Goal: Find specific page/section: Find specific page/section

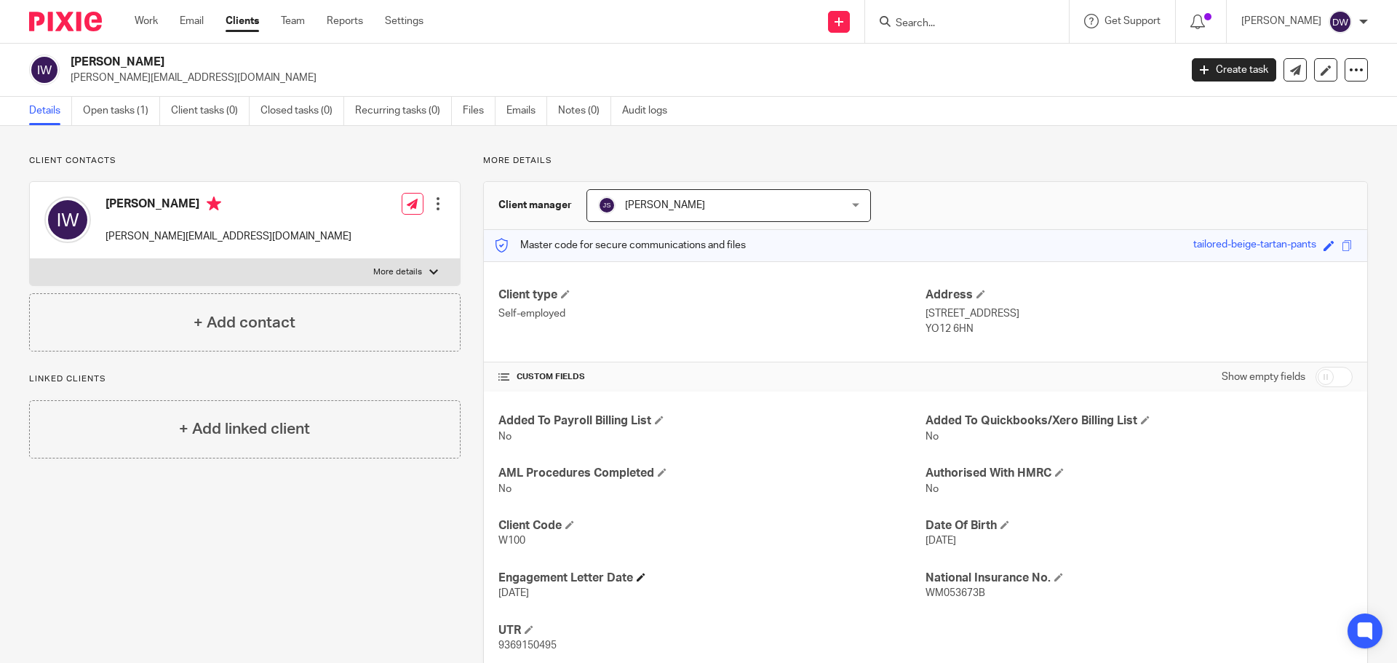
scroll to position [41, 0]
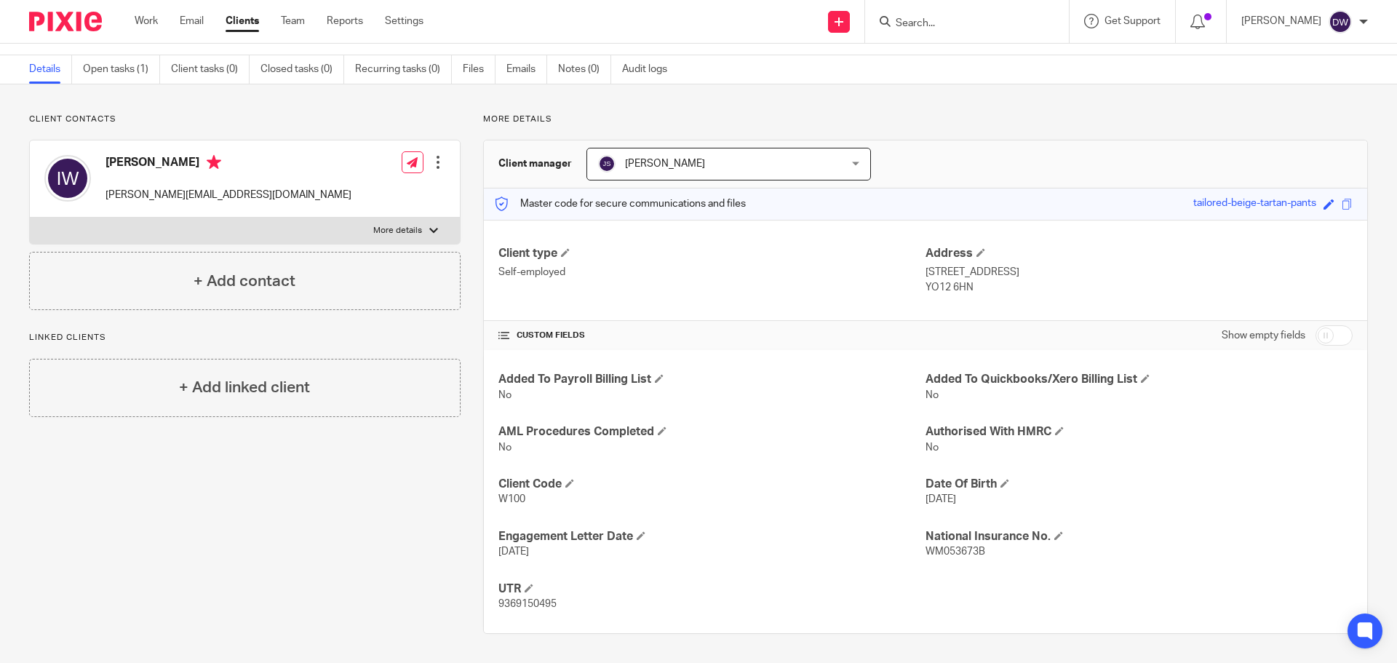
click at [929, 17] on input "Search" at bounding box center [959, 23] width 131 height 13
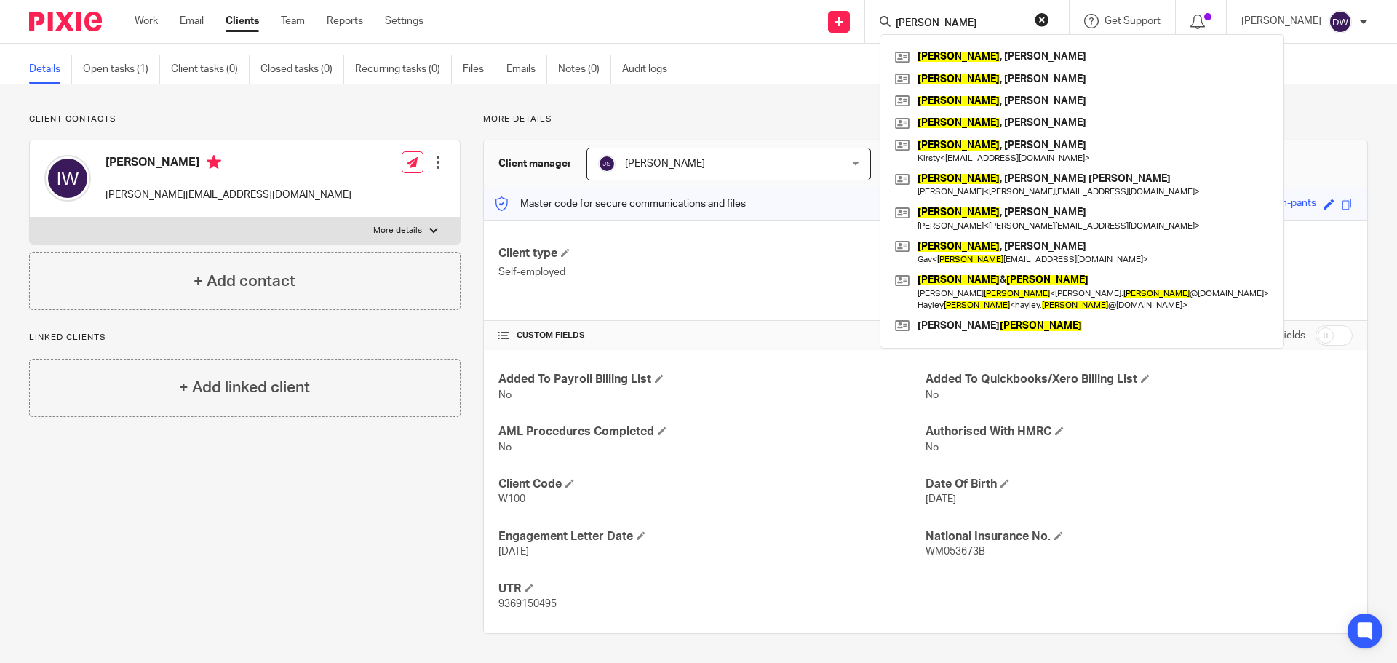
type input "ward"
click at [705, 167] on span "[PERSON_NAME]" at bounding box center [707, 163] width 218 height 31
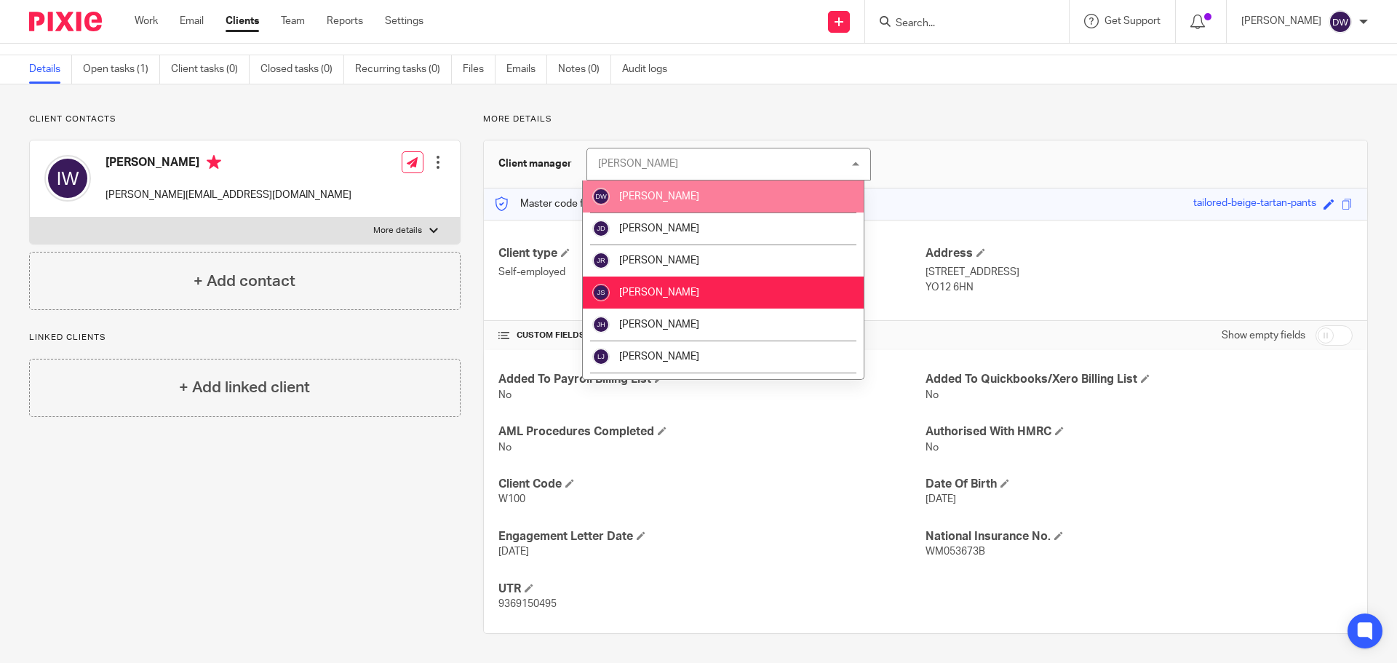
click at [707, 194] on li "[PERSON_NAME]" at bounding box center [723, 196] width 281 height 32
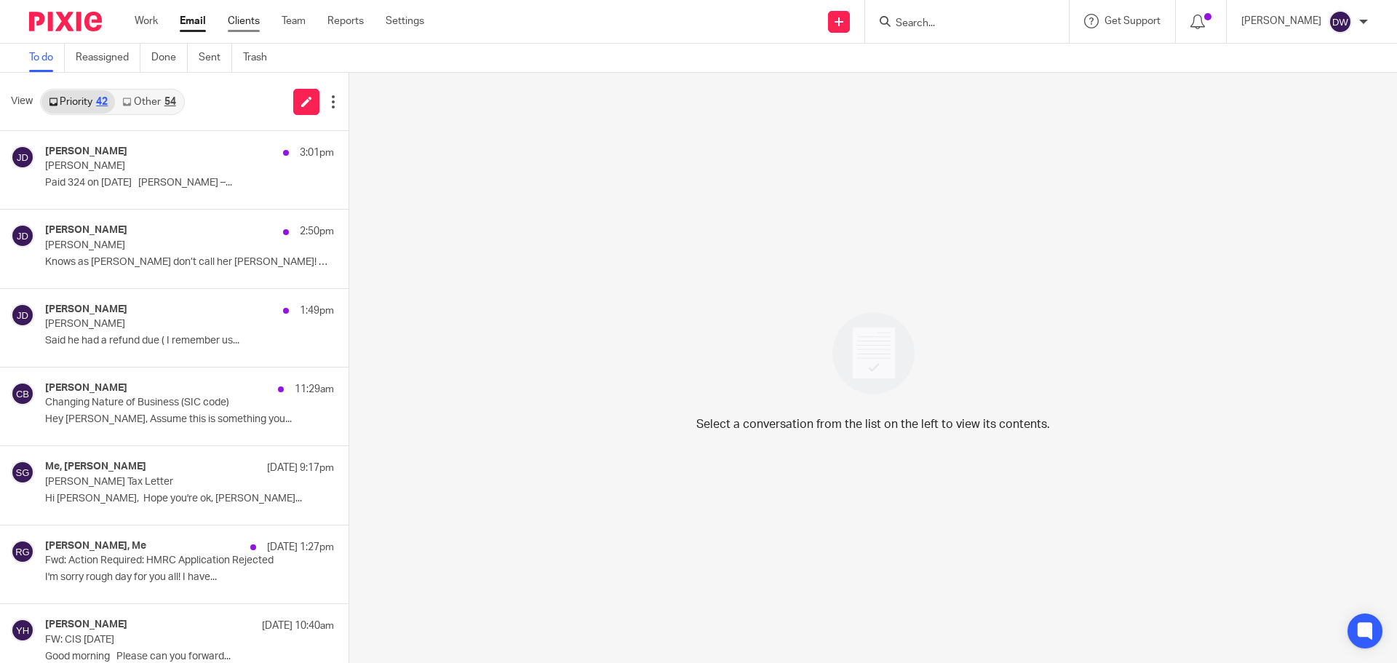
click at [245, 18] on link "Clients" at bounding box center [244, 21] width 32 height 15
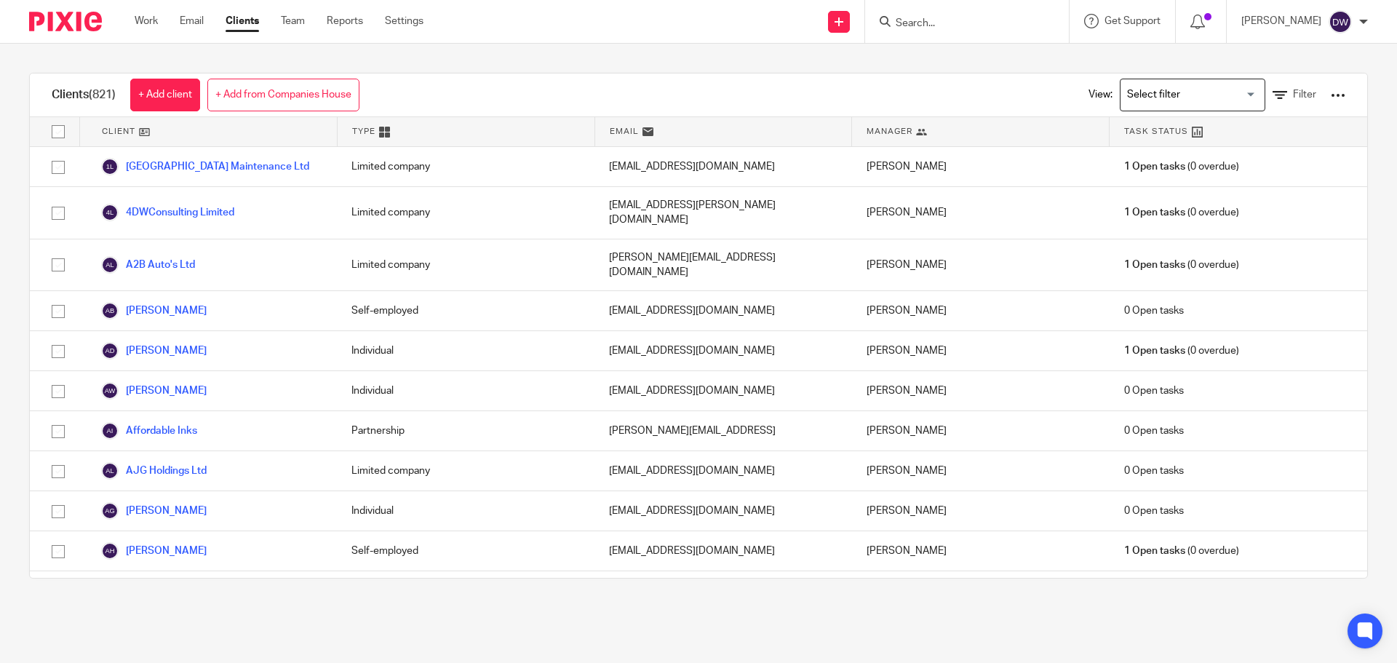
click at [980, 18] on input "Search" at bounding box center [959, 23] width 131 height 13
type input "g"
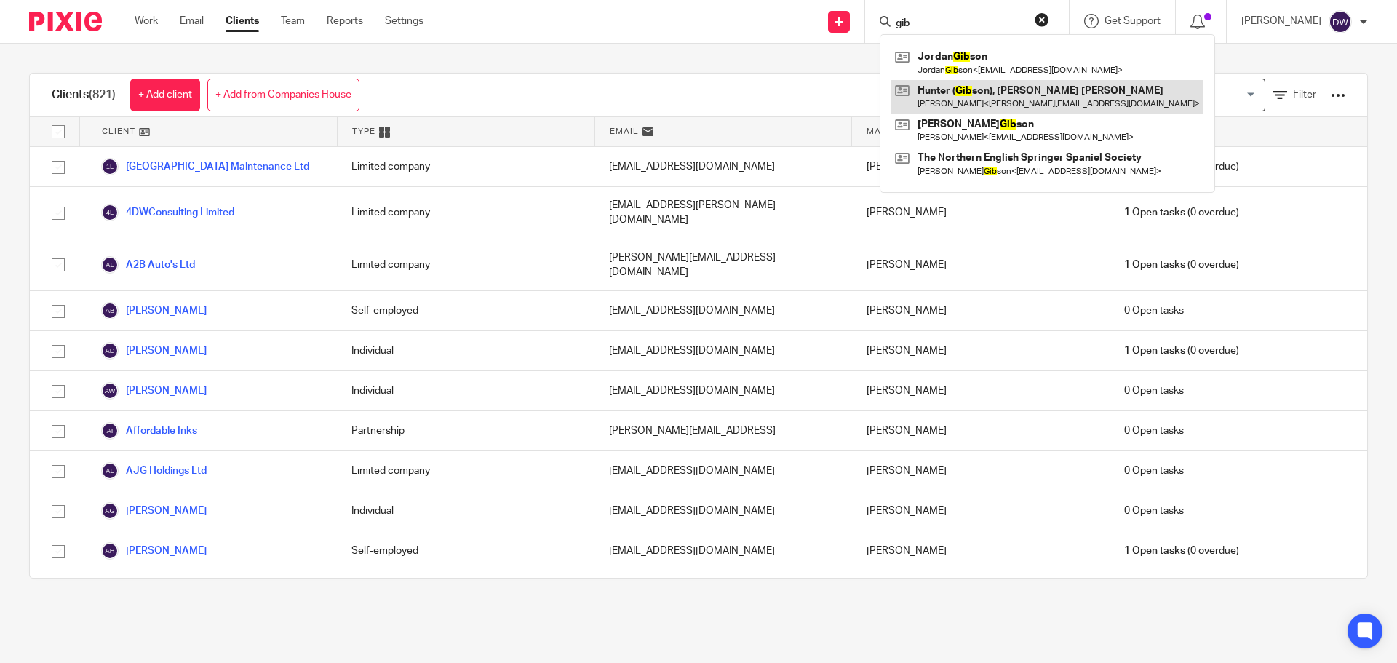
type input "gib"
click at [996, 113] on link at bounding box center [1047, 96] width 312 height 33
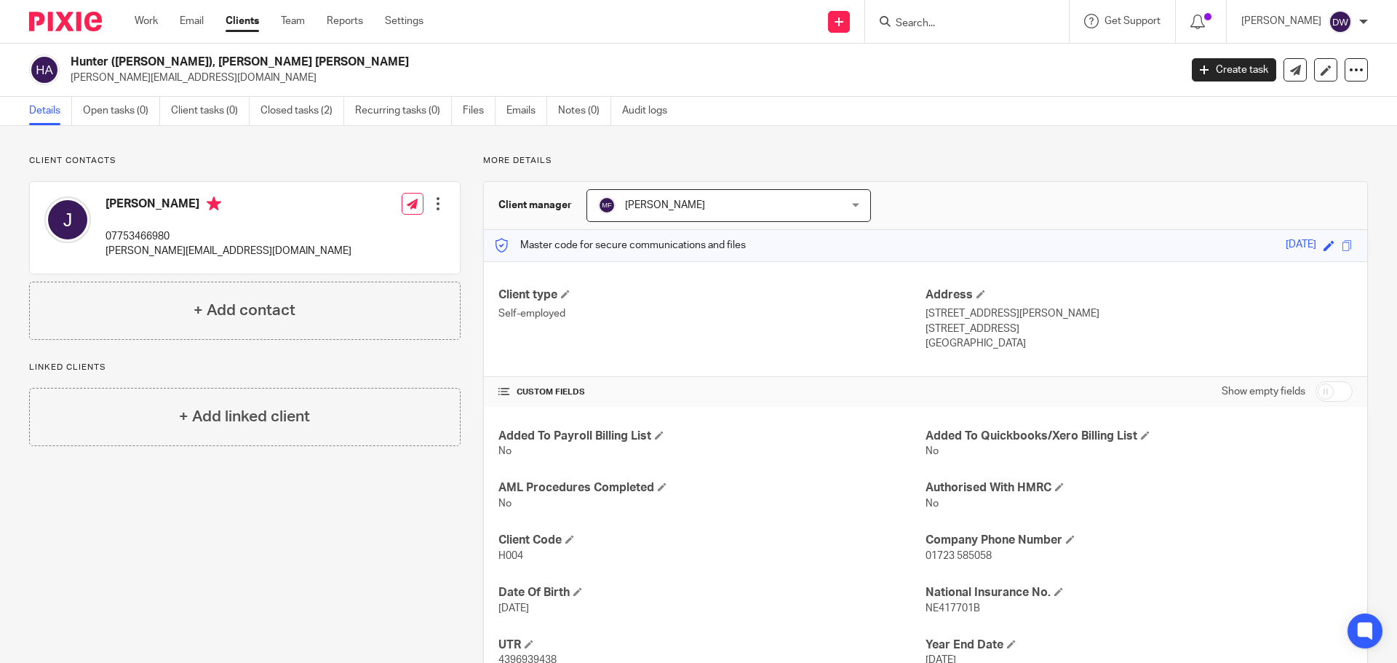
click at [946, 26] on input "Search" at bounding box center [959, 23] width 131 height 13
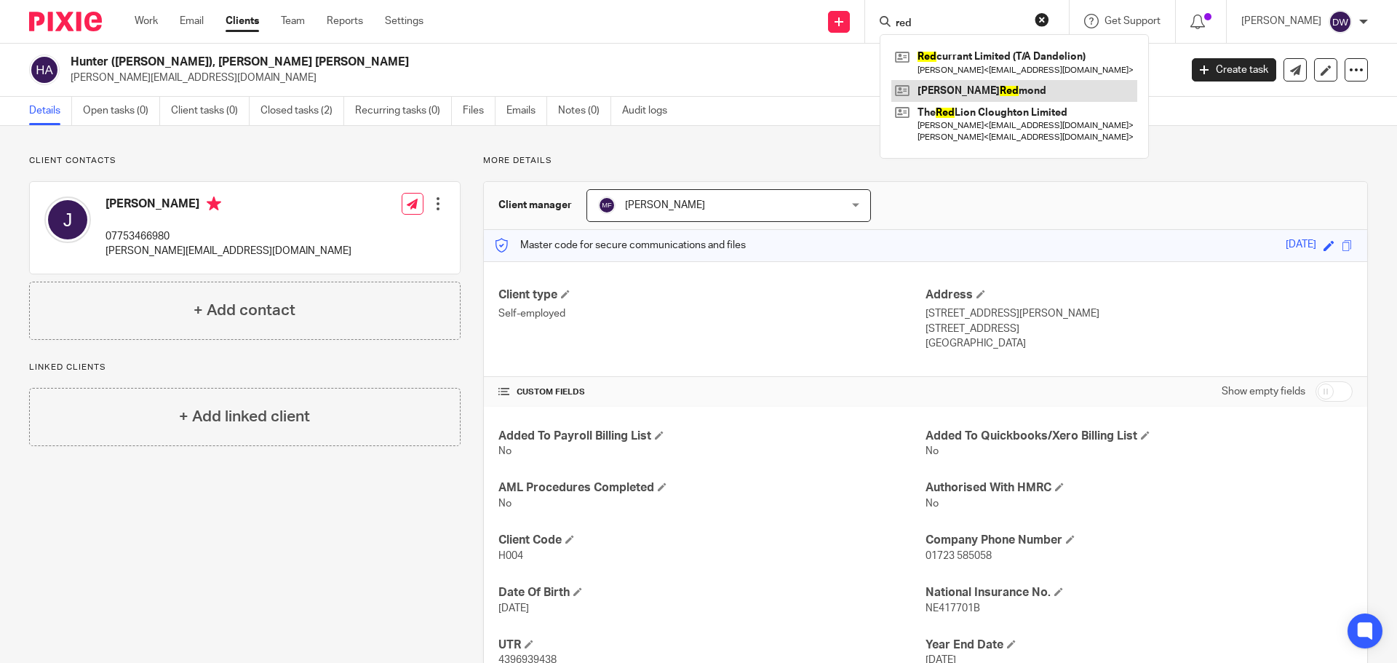
type input "red"
click at [960, 87] on link at bounding box center [1014, 91] width 246 height 22
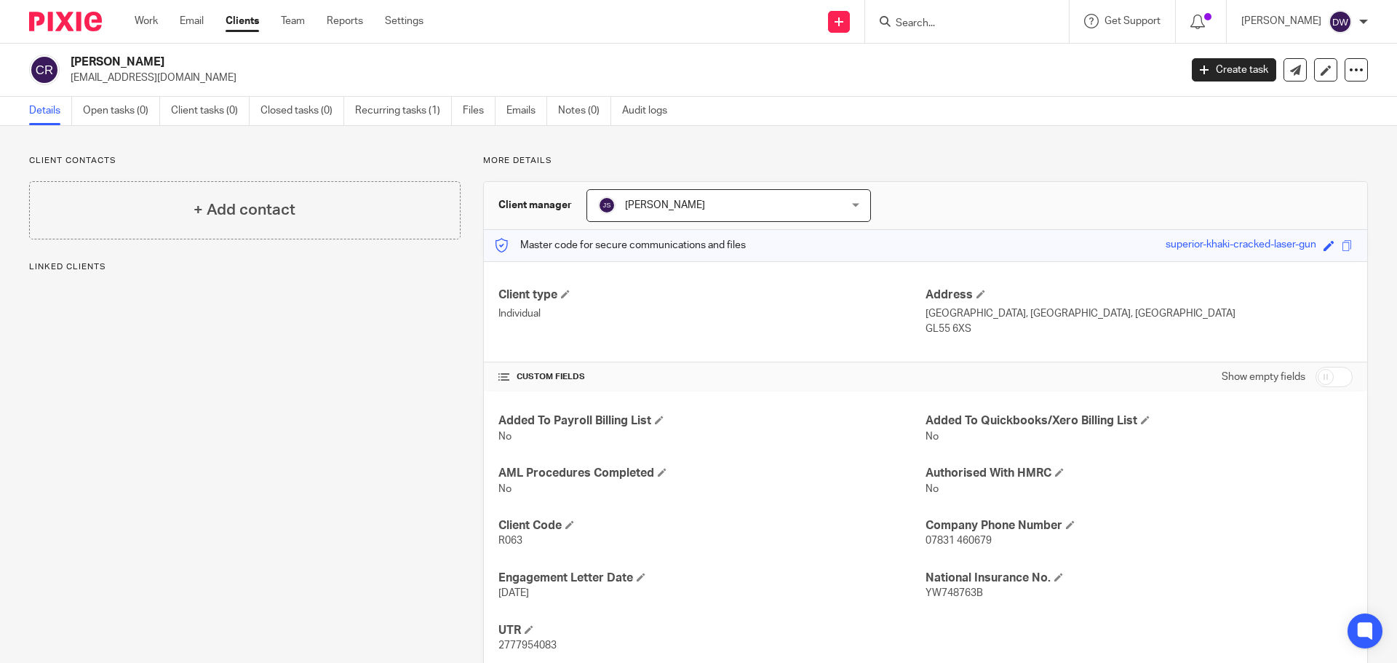
click at [752, 199] on span "[PERSON_NAME]" at bounding box center [707, 205] width 218 height 31
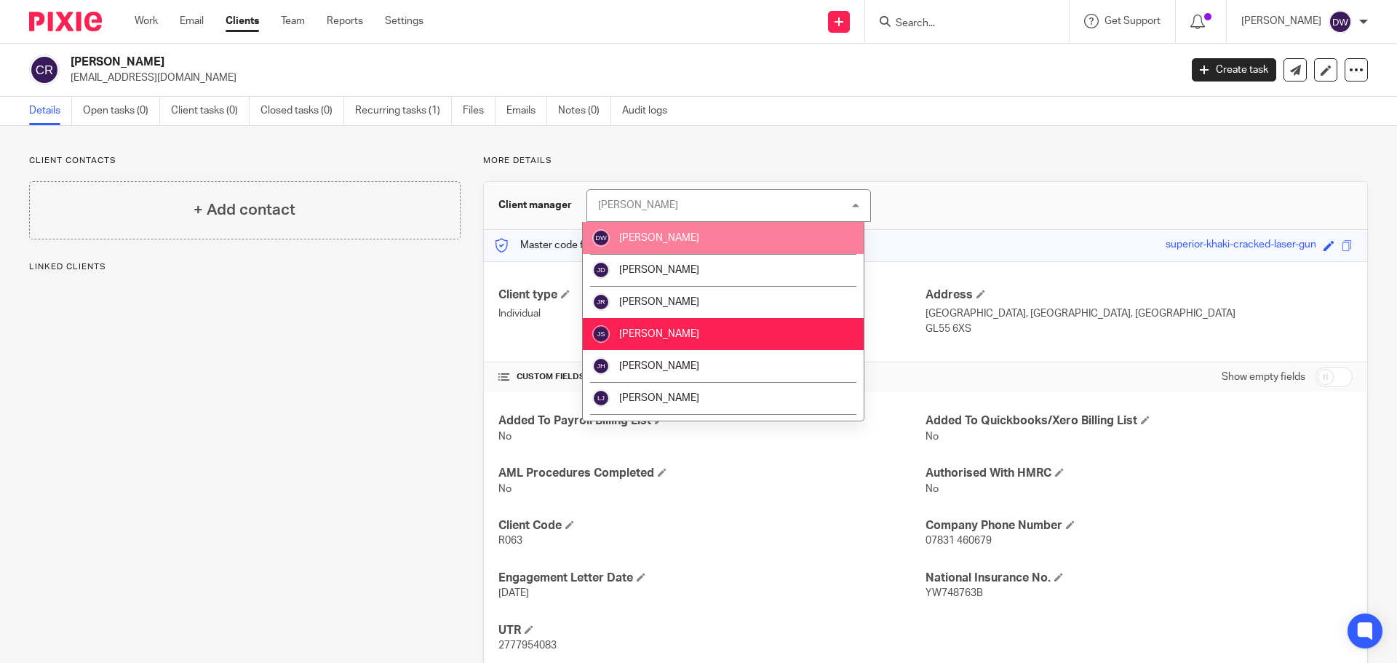
click at [742, 232] on li "[PERSON_NAME]" at bounding box center [723, 238] width 281 height 32
